Goal: Information Seeking & Learning: Learn about a topic

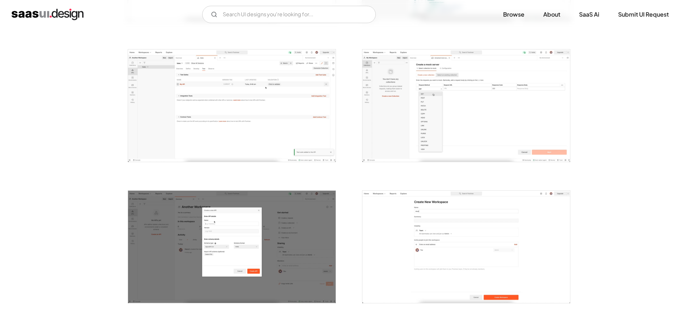
scroll to position [723, 0]
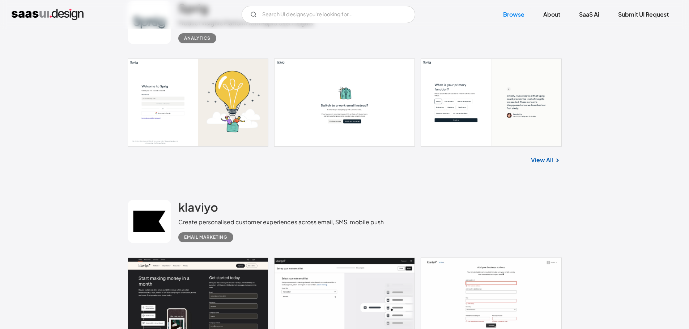
scroll to position [5609, 0]
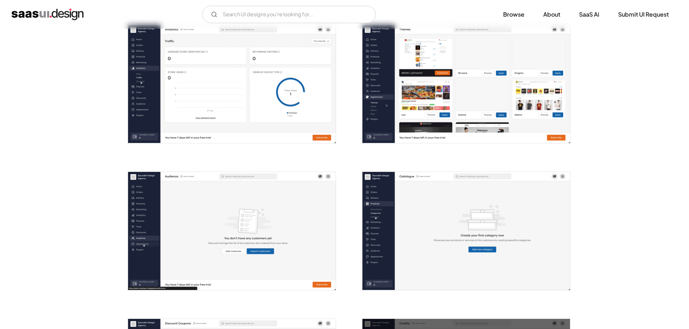
scroll to position [615, 0]
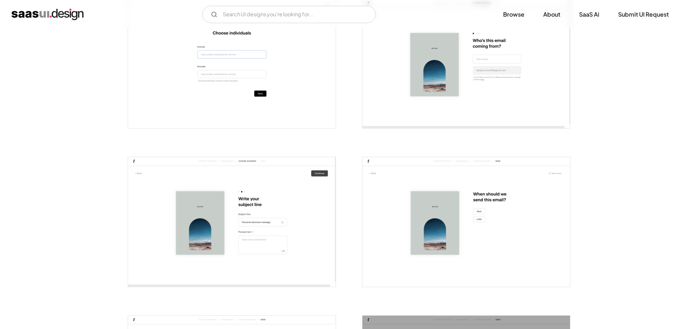
scroll to position [1232, 0]
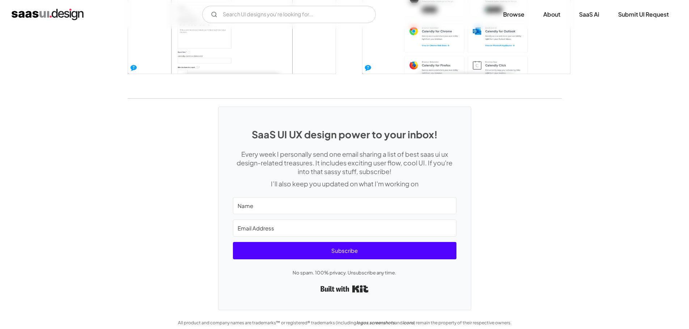
scroll to position [1622, 0]
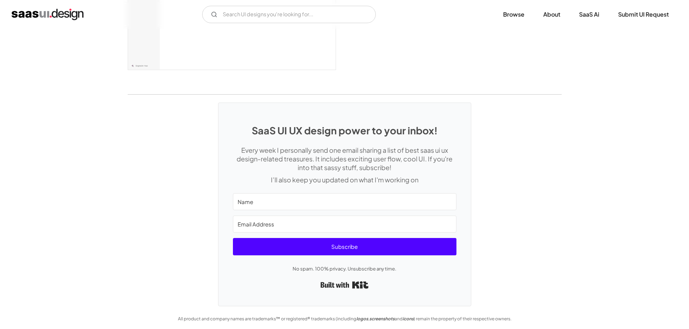
scroll to position [1978, 0]
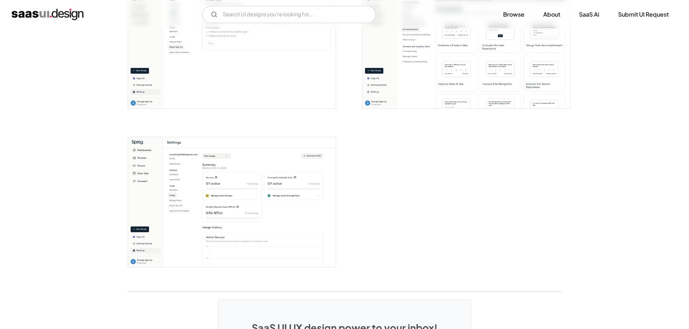
scroll to position [1602, 0]
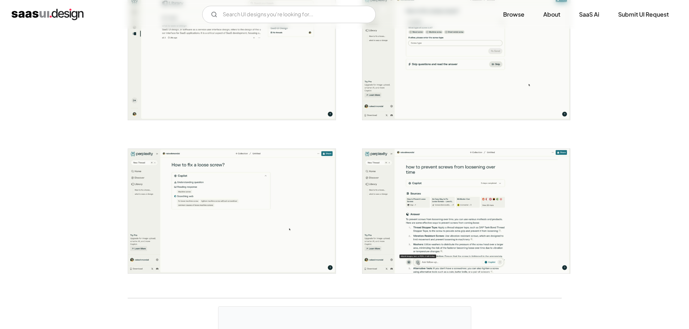
scroll to position [1240, 0]
